Goal: Task Accomplishment & Management: Use online tool/utility

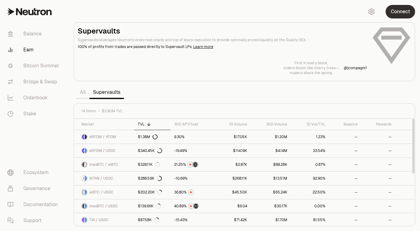
click at [406, 13] on button "Connect" at bounding box center [400, 12] width 29 height 14
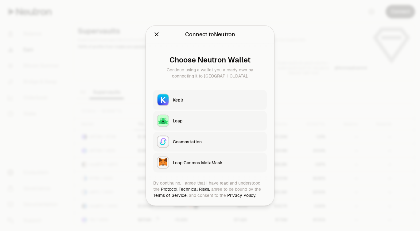
click at [182, 104] on button "Keplr" at bounding box center [210, 100] width 114 height 20
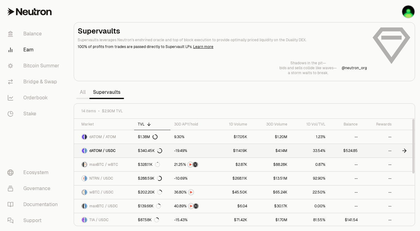
click at [353, 151] on link "$524.85" at bounding box center [345, 151] width 32 height 14
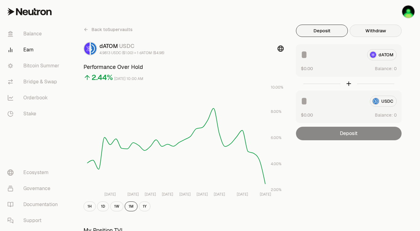
click at [378, 33] on button "Withdraw" at bounding box center [376, 31] width 52 height 12
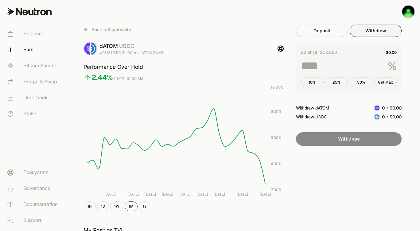
click at [387, 83] on button "Get Max" at bounding box center [385, 82] width 23 height 10
type input "***"
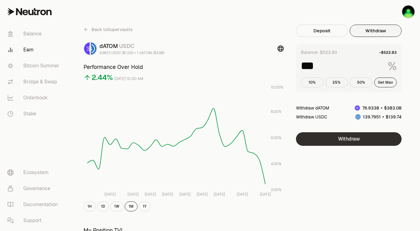
click at [353, 140] on button "Withdraw" at bounding box center [349, 139] width 106 height 14
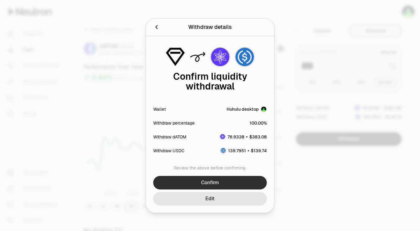
click at [204, 183] on button "Confirm" at bounding box center [210, 183] width 114 height 14
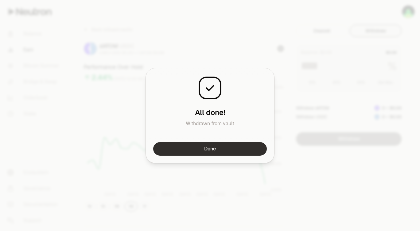
click at [213, 148] on button "Done" at bounding box center [210, 149] width 114 height 14
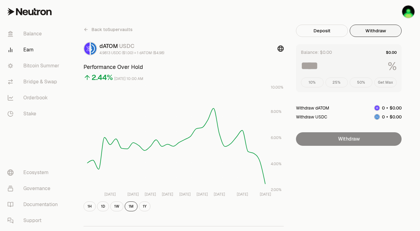
click at [87, 29] on icon at bounding box center [86, 29] width 5 height 5
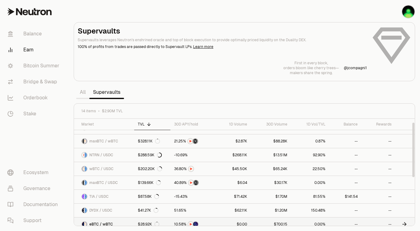
scroll to position [31, 0]
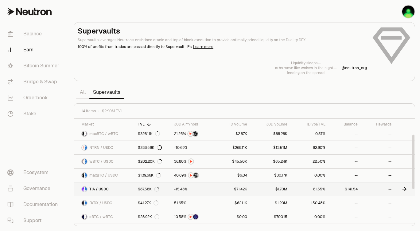
click at [404, 189] on icon at bounding box center [405, 189] width 4 height 0
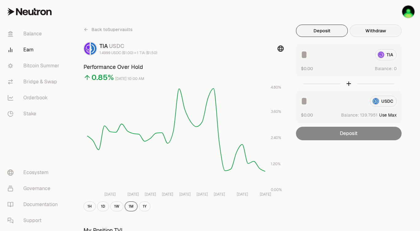
click at [384, 28] on button "Withdraw" at bounding box center [376, 31] width 52 height 12
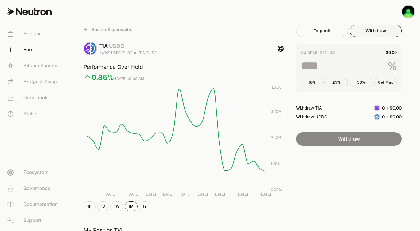
click at [388, 84] on button "Get Max" at bounding box center [385, 82] width 23 height 10
type input "***"
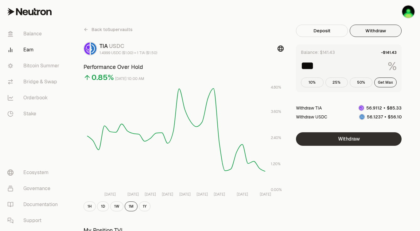
click at [364, 140] on button "Withdraw" at bounding box center [349, 139] width 106 height 14
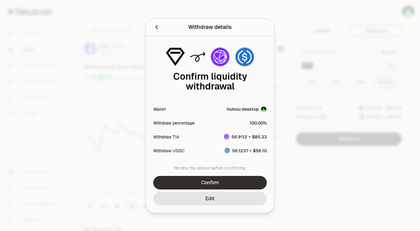
click at [203, 182] on button "Confirm" at bounding box center [210, 183] width 114 height 14
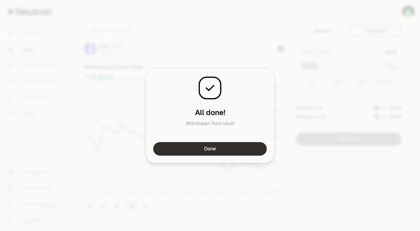
click at [219, 151] on button "Done" at bounding box center [210, 149] width 114 height 14
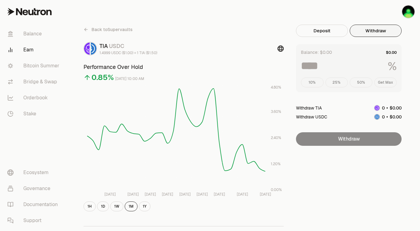
click at [84, 29] on icon at bounding box center [86, 29] width 5 height 5
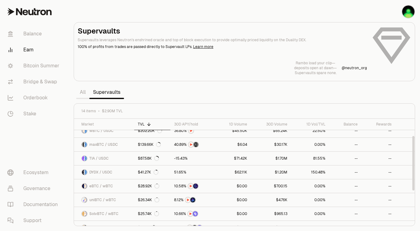
scroll to position [31, 0]
